Goal: Task Accomplishment & Management: Manage account settings

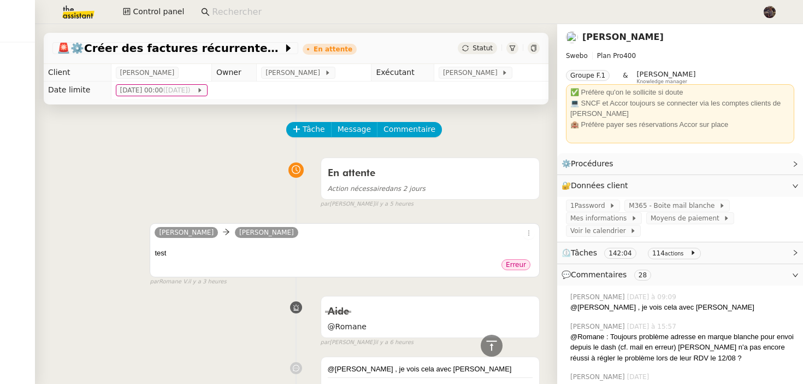
scroll to position [299, 0]
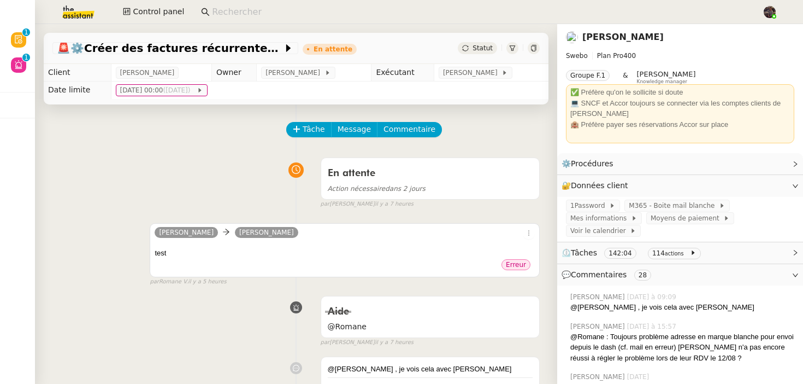
click at [256, 174] on div "En attente Action nécessaire dans 2 jours false par Stéphanie R. il y a 7 heures" at bounding box center [295, 180] width 487 height 56
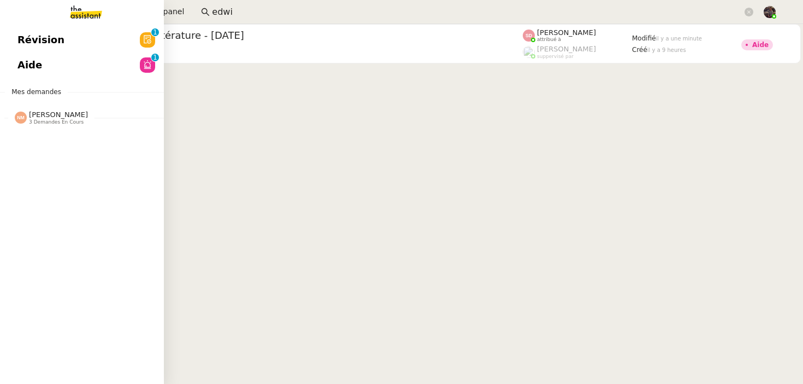
click at [17, 61] on span "Aide" at bounding box center [29, 65] width 25 height 16
click at [60, 47] on link "Révision 0 1 2 3 4 5 6 7 8 9" at bounding box center [82, 39] width 164 height 25
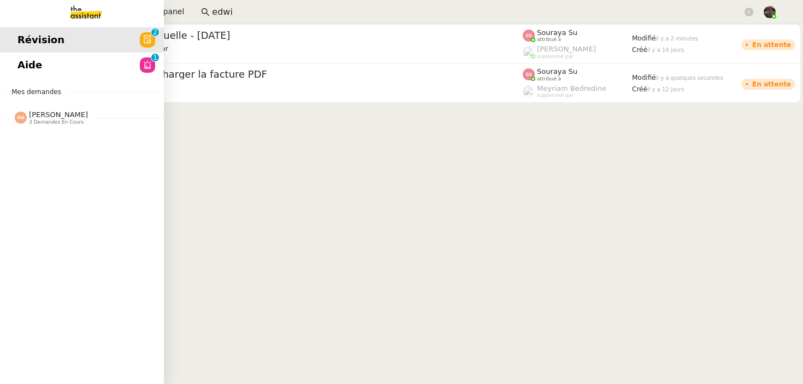
click at [103, 65] on link "Aide 0 1 2 3 4 5 6 7 8 9" at bounding box center [82, 64] width 164 height 25
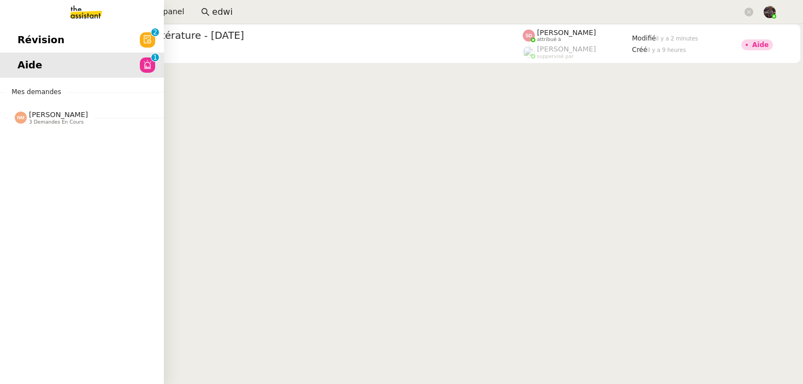
click at [58, 123] on span "3 demandes en cours" at bounding box center [56, 122] width 55 height 6
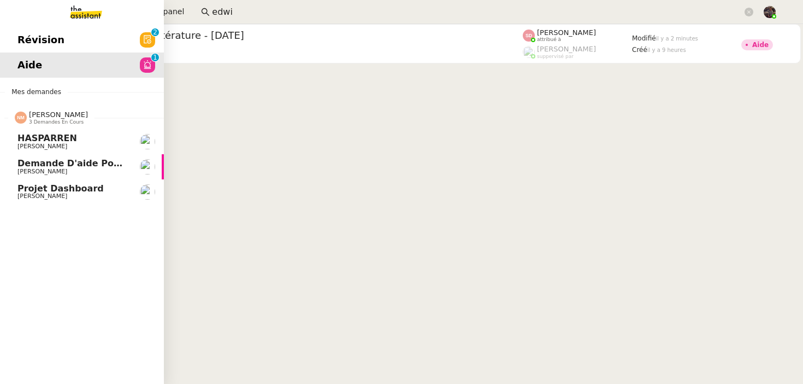
click at [86, 141] on span "HASPARREN" at bounding box center [72, 138] width 110 height 10
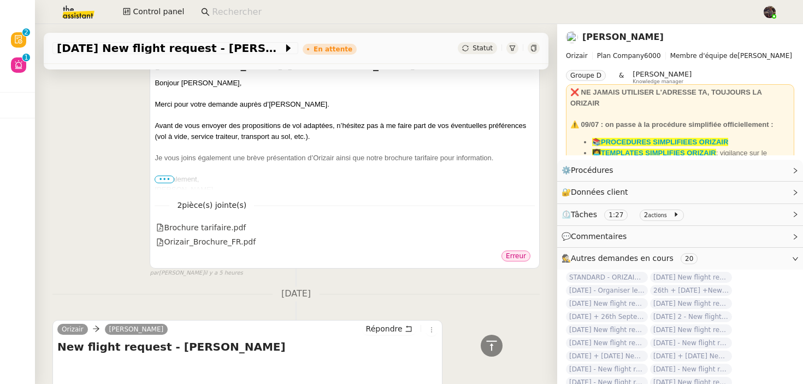
scroll to position [200, 0]
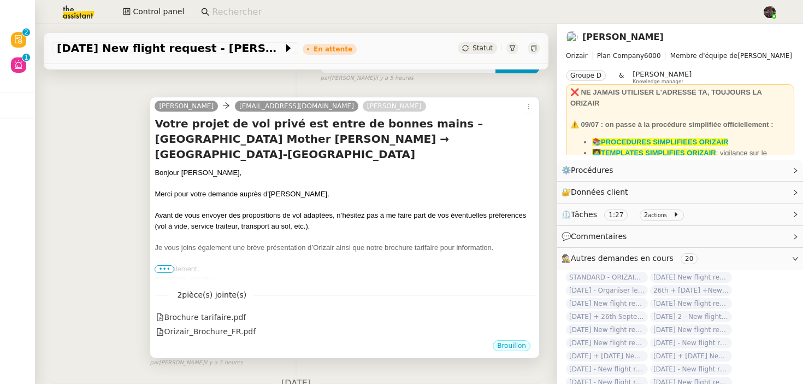
click at [481, 288] on nz-divider "2 pièce(s) jointe(s)" at bounding box center [345, 294] width 380 height 13
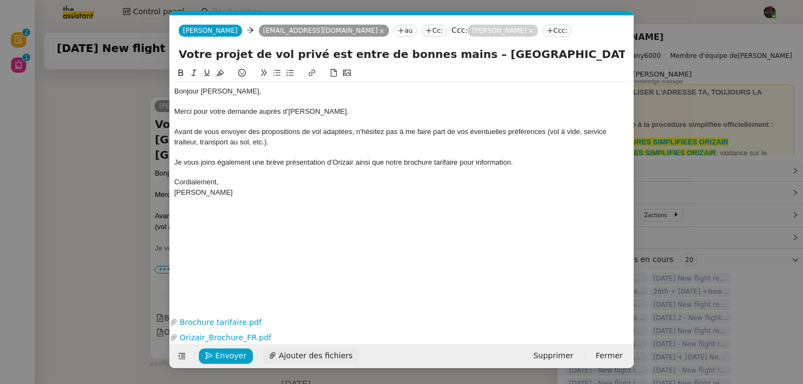
scroll to position [0, 23]
click at [219, 361] on span "Envoyer" at bounding box center [230, 355] width 31 height 13
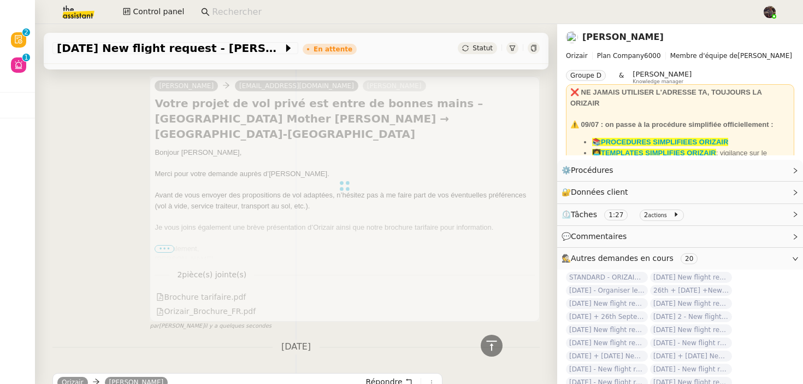
scroll to position [215, 0]
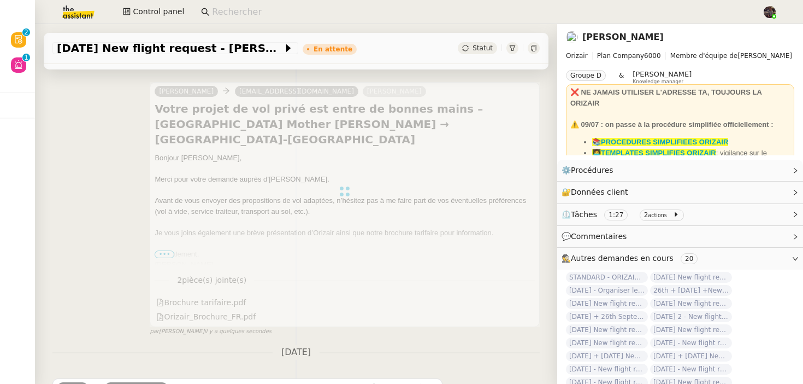
click at [85, 264] on div "Josephine ange_cameleon@hotmail.fr Louis Frei Votre projet de vol privé est ent…" at bounding box center [295, 204] width 487 height 264
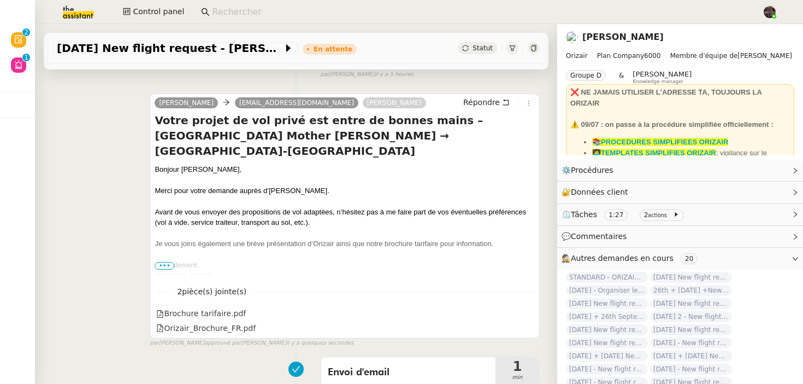
scroll to position [130, 0]
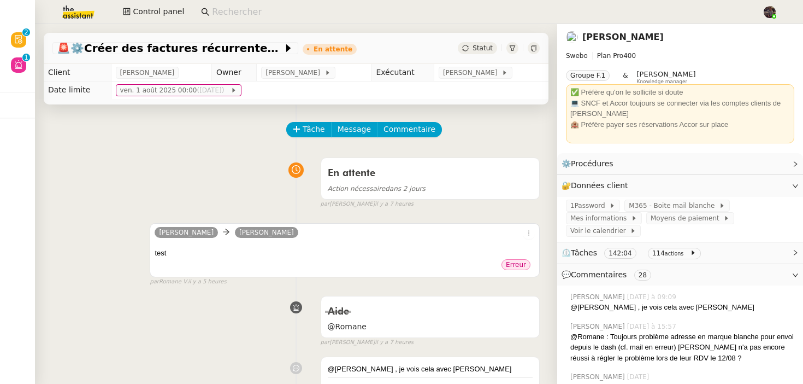
click at [292, 263] on div "Erreur" at bounding box center [345, 266] width 380 height 16
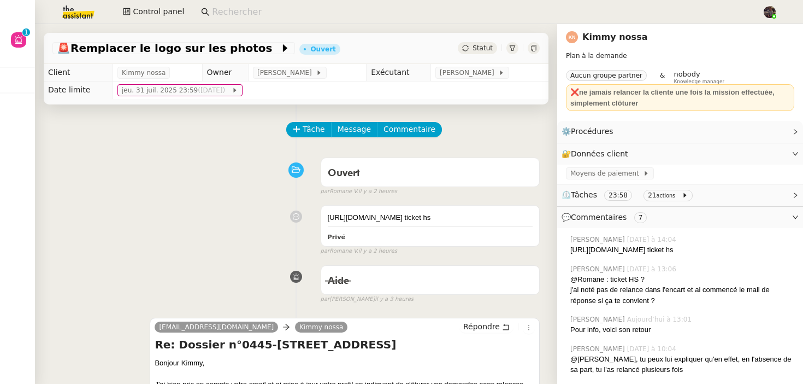
click at [619, 31] on nz-page-header-title "Kimmy nossa" at bounding box center [614, 37] width 65 height 15
click at [612, 36] on link "Kimmy nossa" at bounding box center [614, 37] width 65 height 10
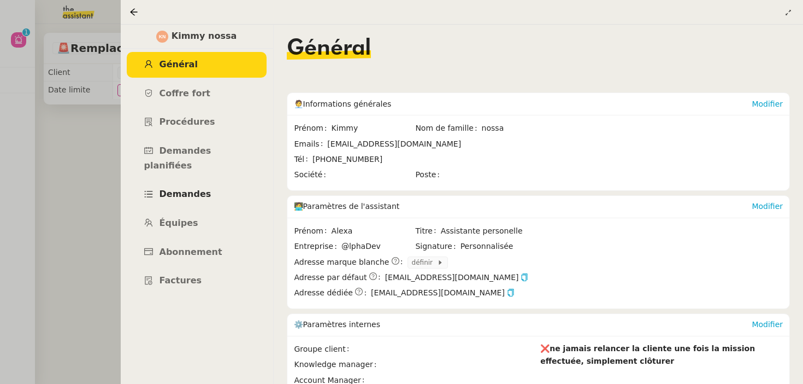
click at [178, 185] on link "Demandes" at bounding box center [197, 194] width 140 height 26
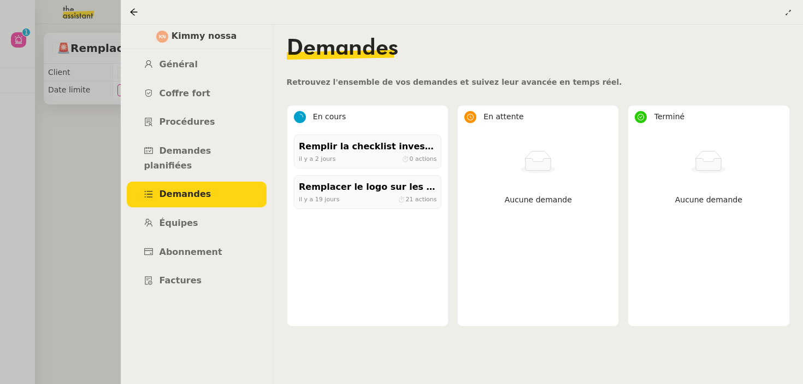
click at [37, 228] on div at bounding box center [401, 192] width 803 height 384
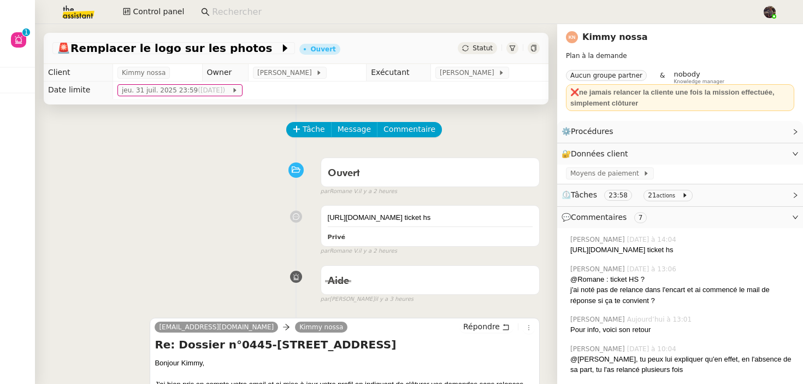
click at [69, 18] on img at bounding box center [69, 12] width 85 height 24
